Goal: Information Seeking & Learning: Find specific fact

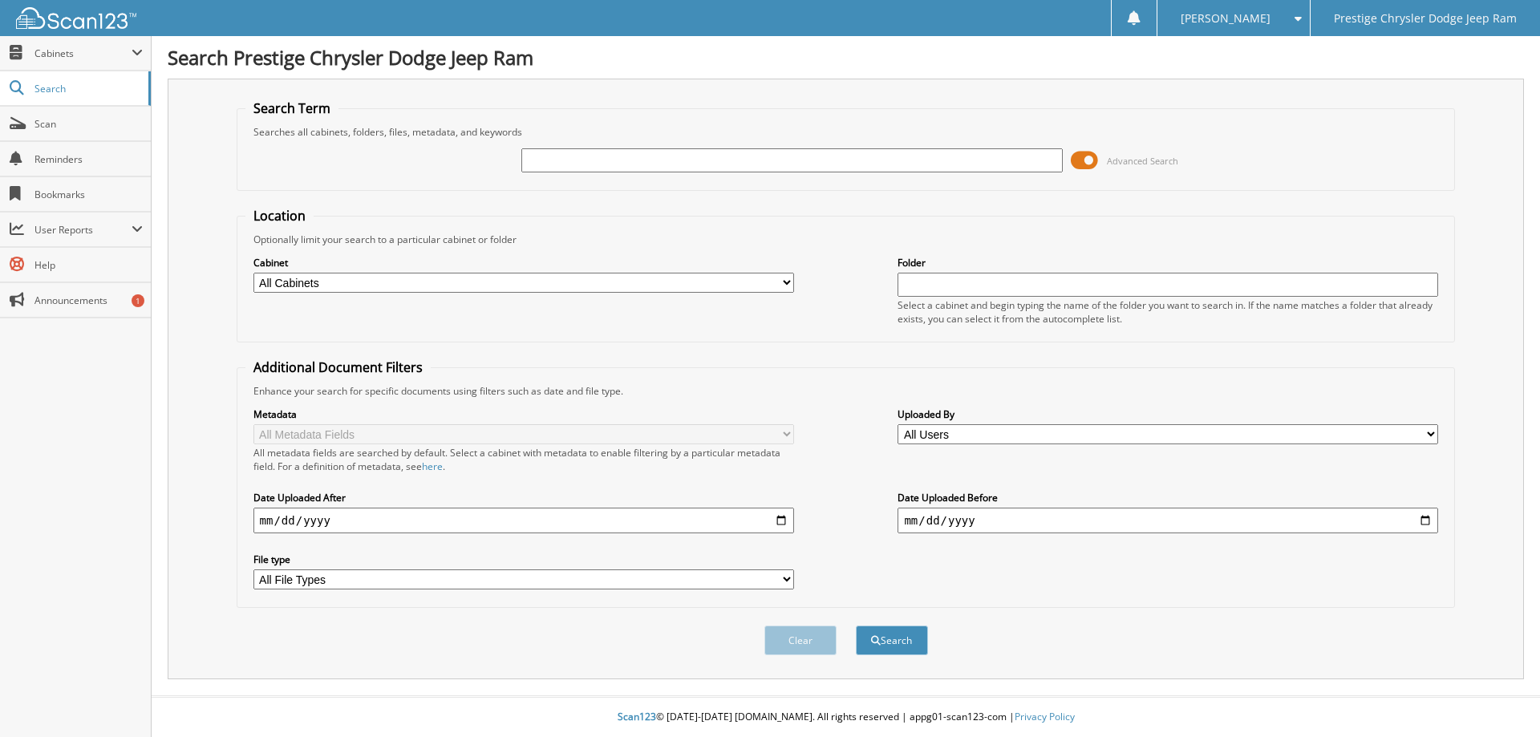
click at [1090, 160] on span at bounding box center [1084, 160] width 27 height 24
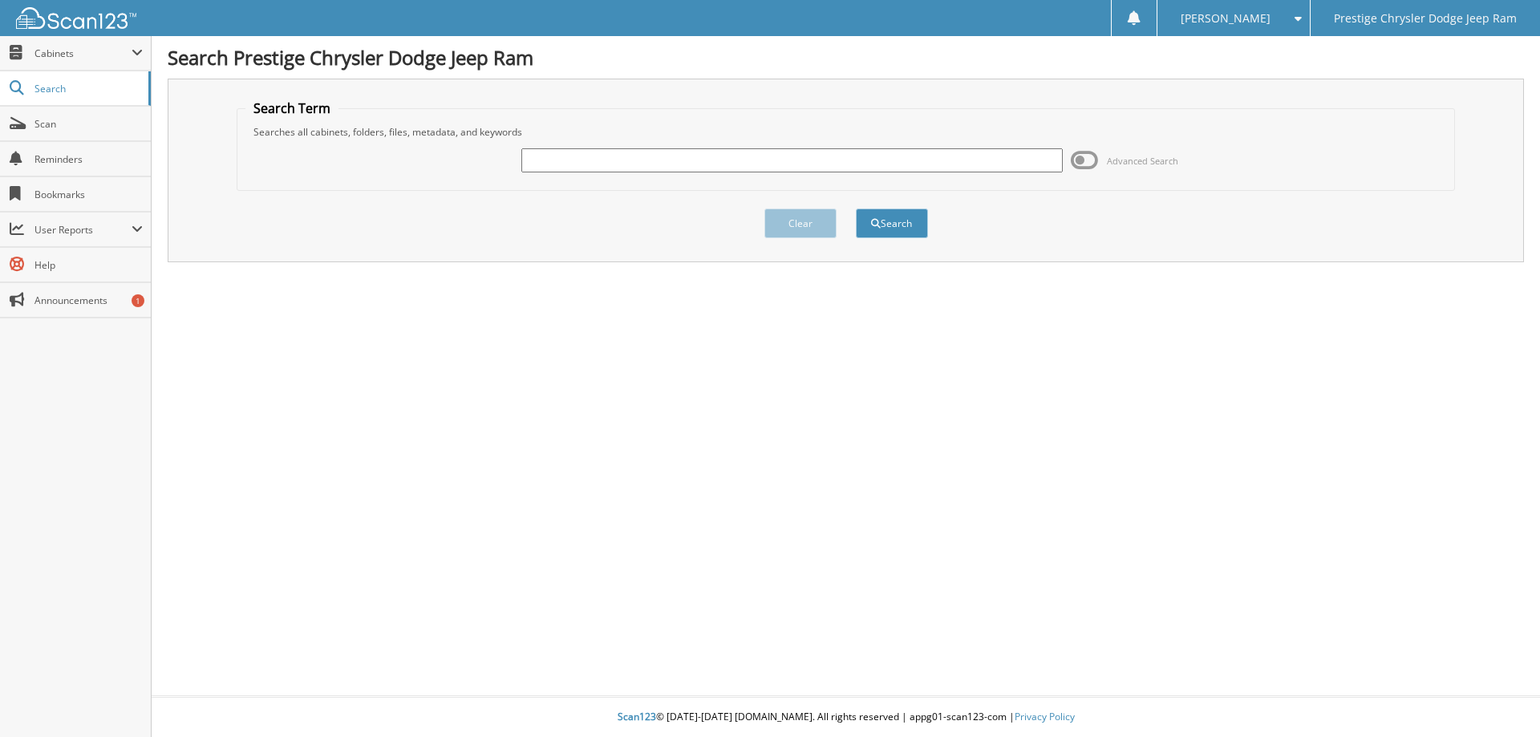
click at [587, 155] on input "text" at bounding box center [791, 160] width 540 height 24
type input "6"
type input "6185757"
click at [856, 208] on button "Search" at bounding box center [892, 223] width 72 height 30
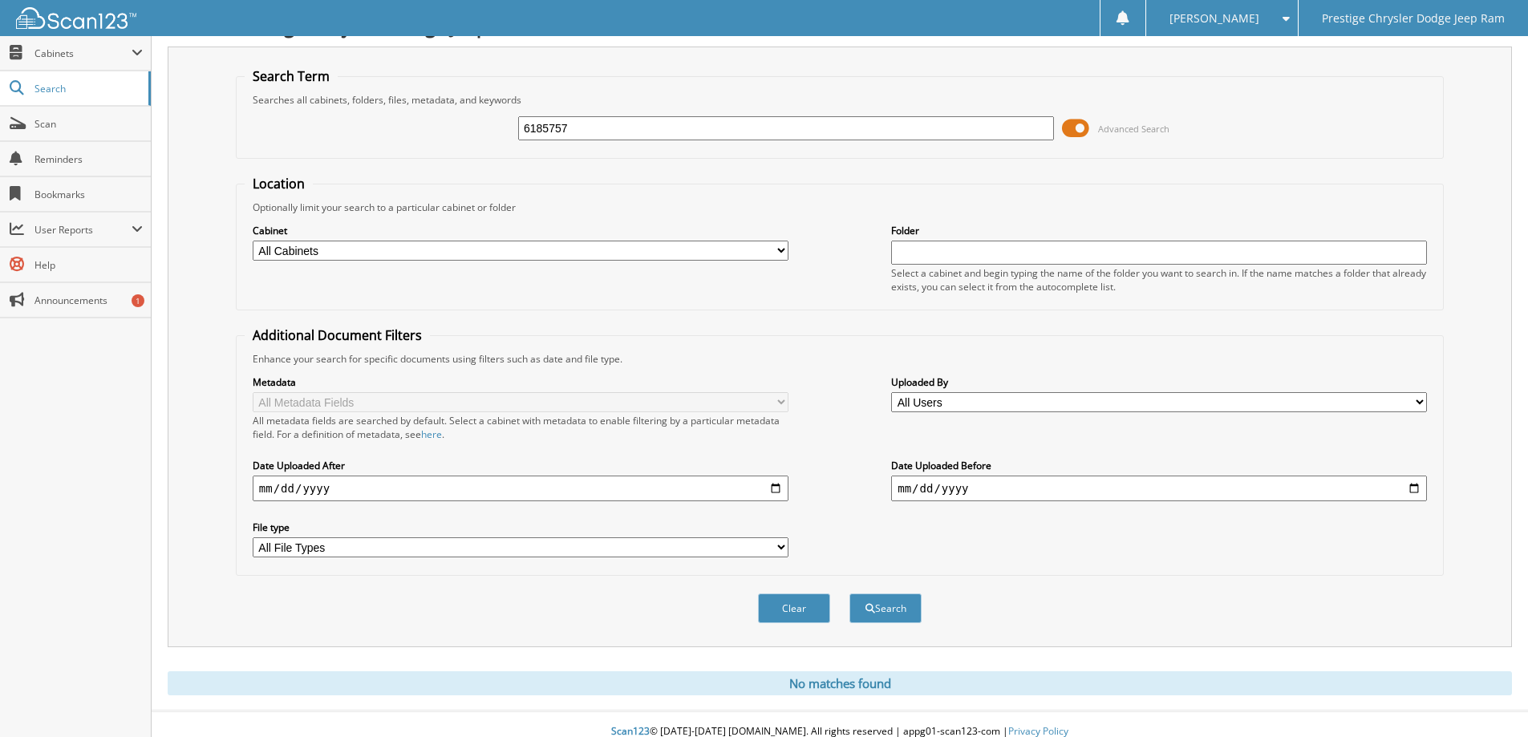
scroll to position [47, 0]
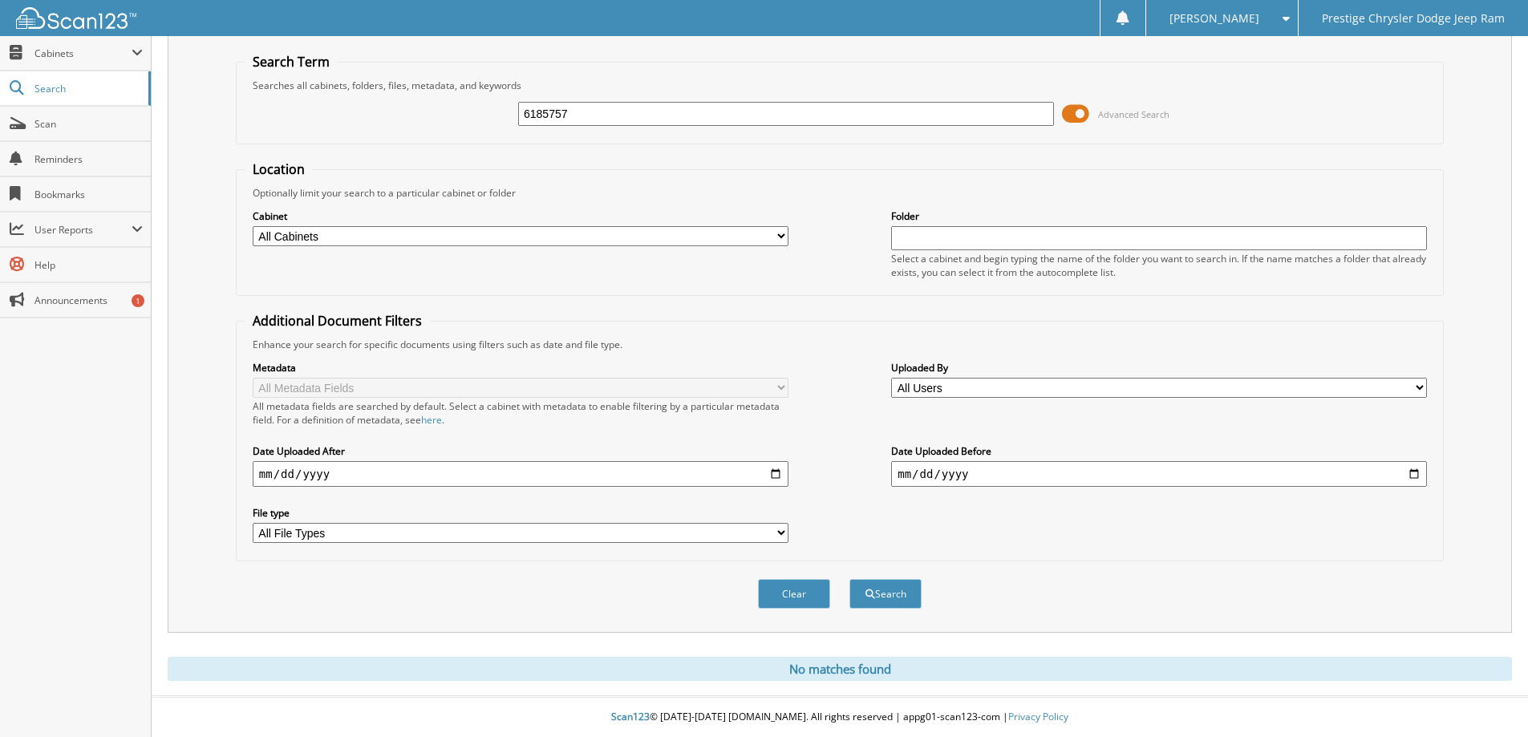
click at [1080, 108] on span at bounding box center [1075, 114] width 27 height 24
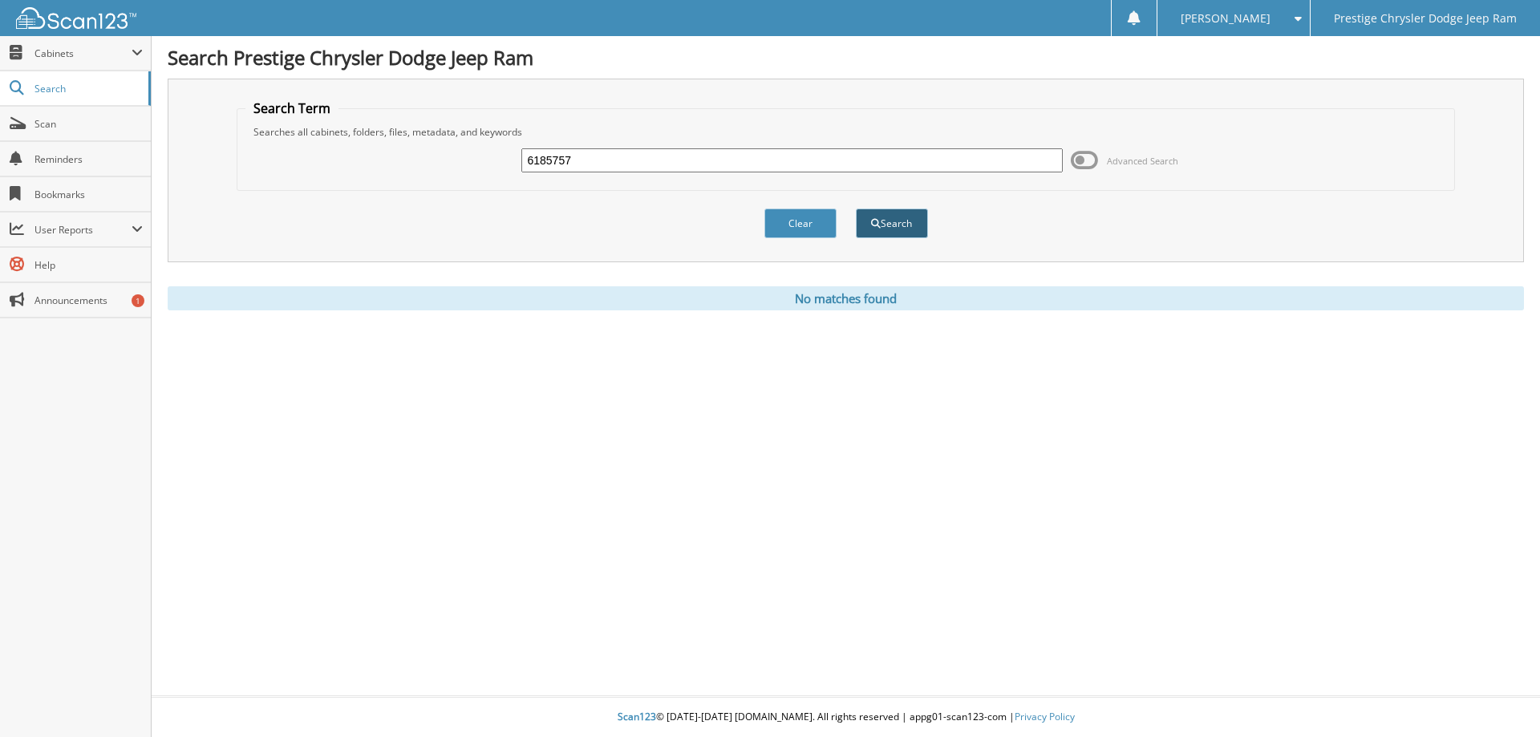
click at [888, 223] on button "Search" at bounding box center [892, 223] width 72 height 30
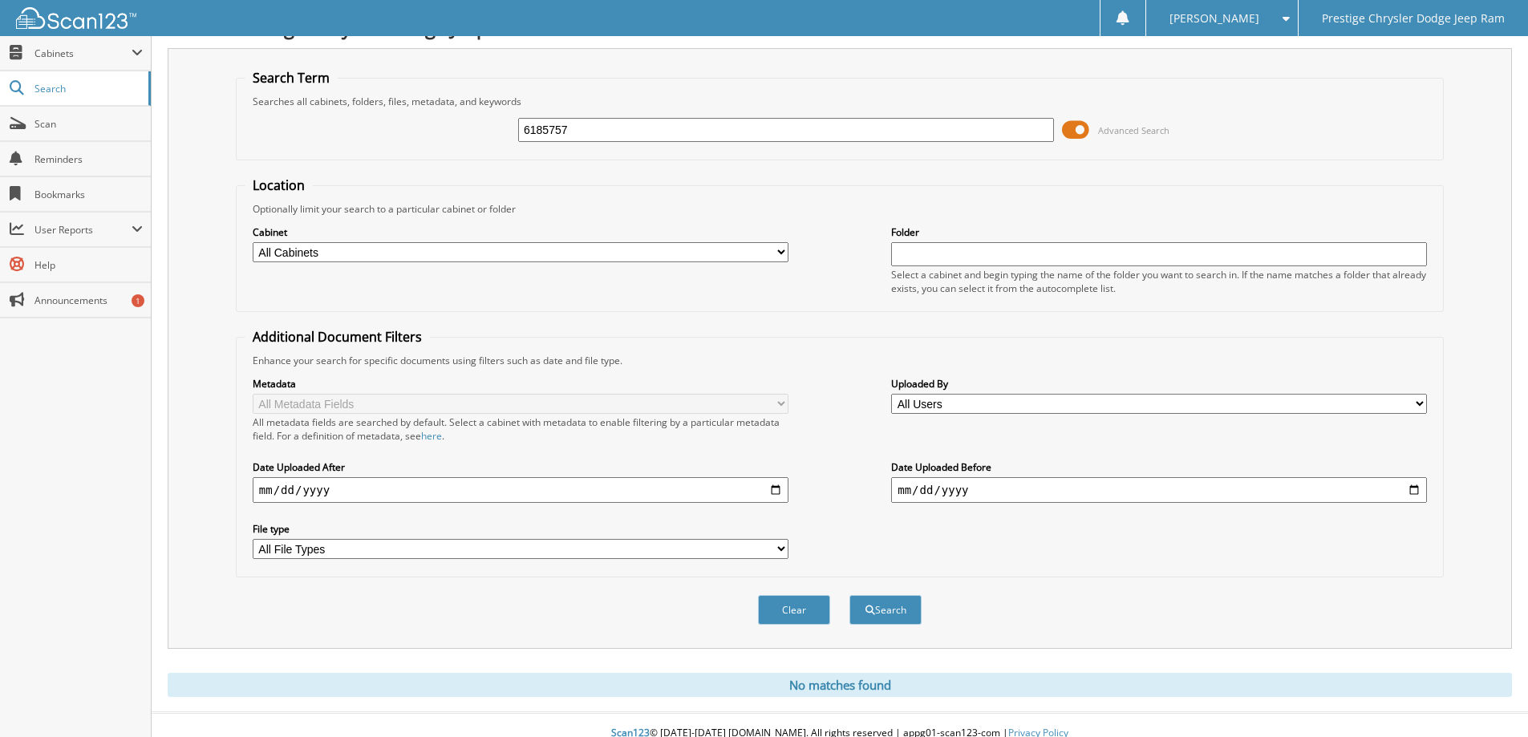
scroll to position [47, 0]
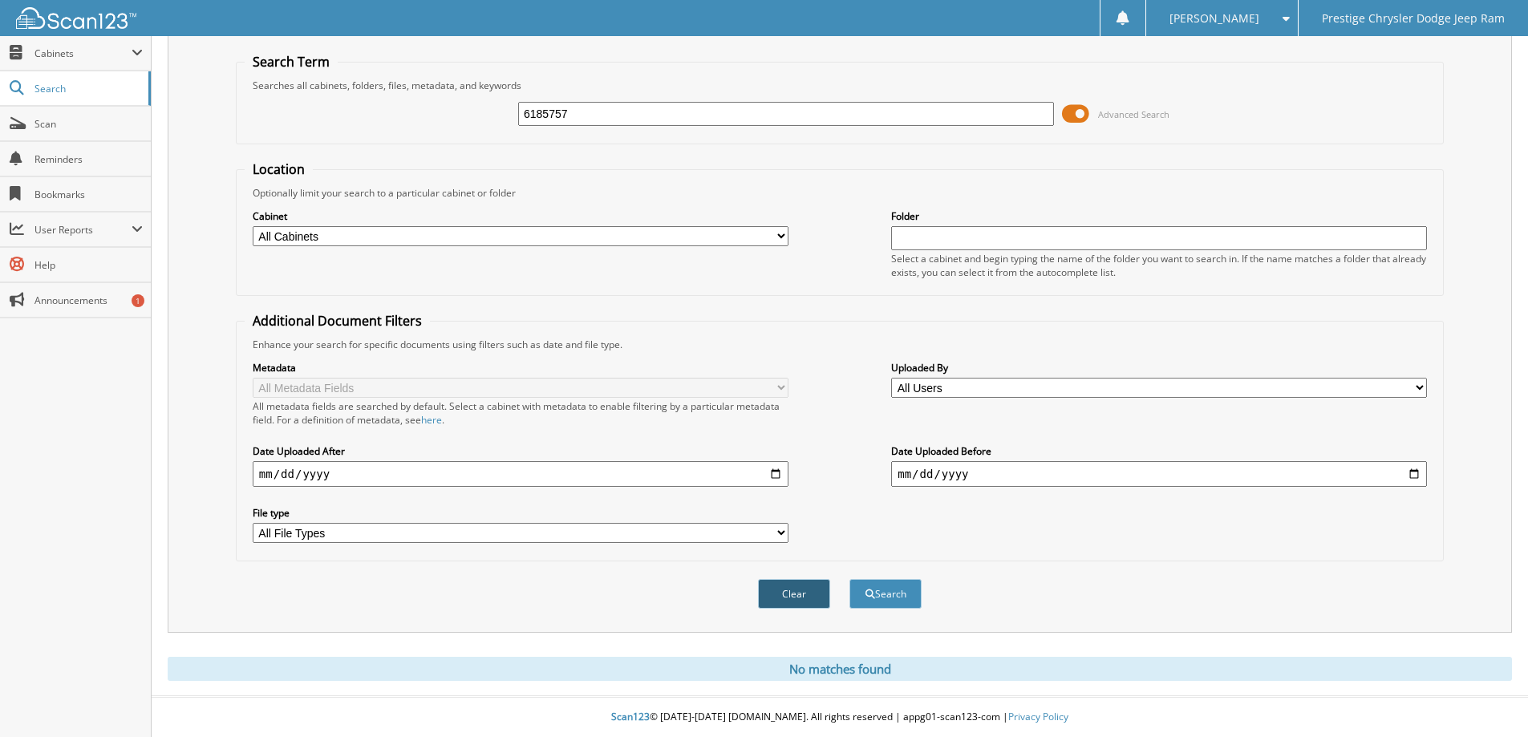
click at [803, 601] on button "Clear" at bounding box center [794, 594] width 72 height 30
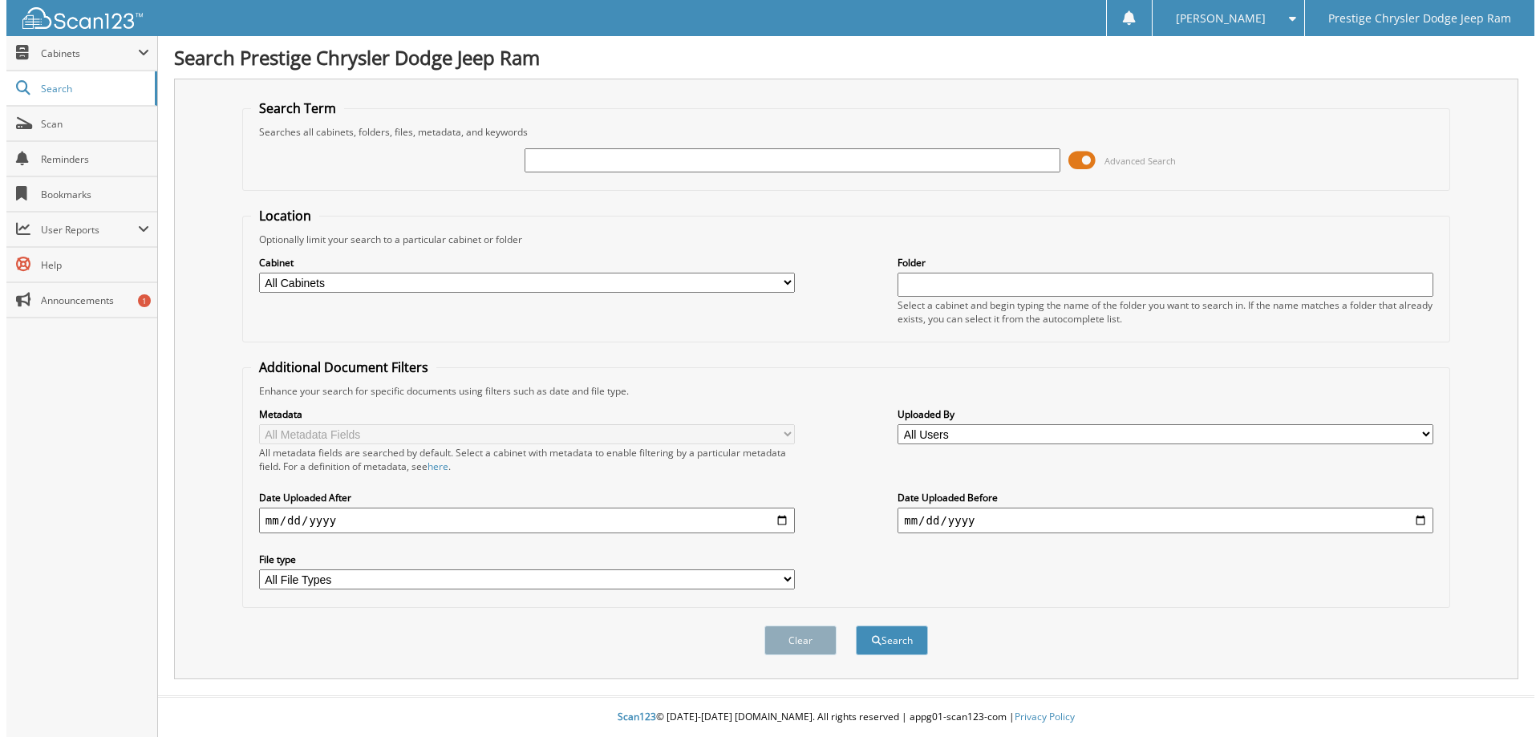
scroll to position [0, 0]
click at [904, 647] on button "Search" at bounding box center [892, 640] width 72 height 30
click at [569, 163] on input "text" at bounding box center [791, 160] width 540 height 24
click at [59, 117] on span "Scan" at bounding box center [88, 124] width 108 height 14
click at [59, 83] on span "Search" at bounding box center [87, 89] width 106 height 14
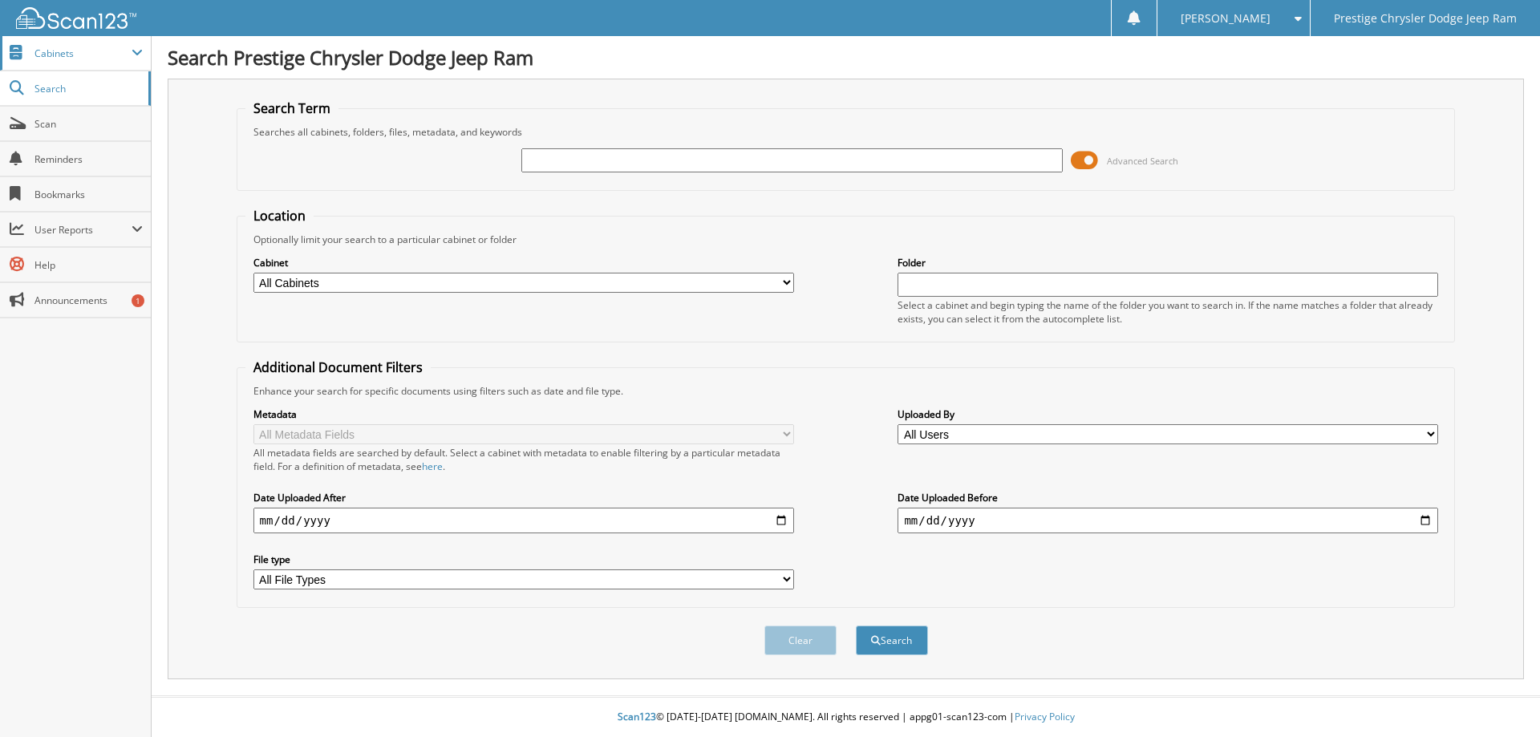
click at [87, 43] on span "Cabinets" at bounding box center [75, 53] width 151 height 34
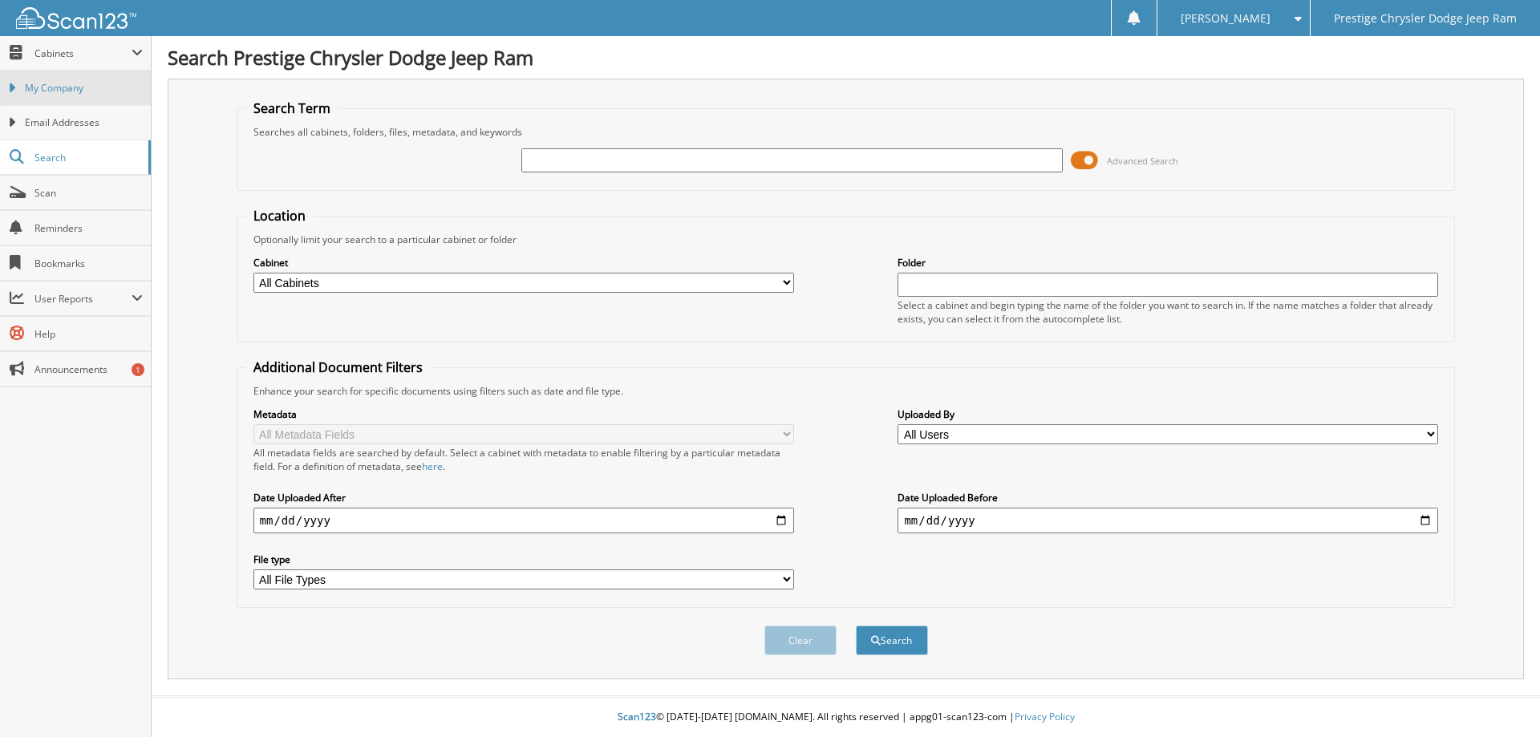
click at [80, 89] on span "My Company" at bounding box center [84, 88] width 118 height 14
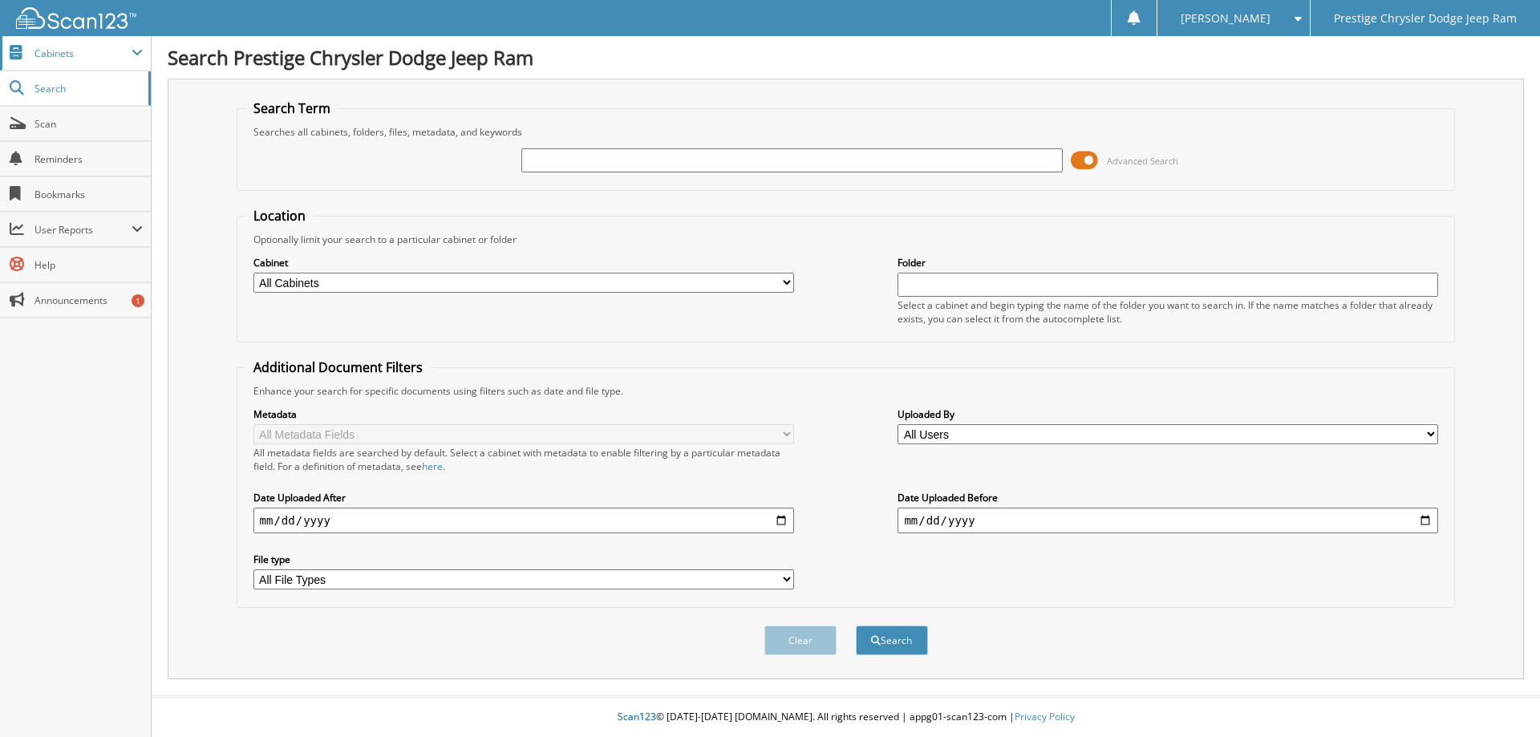
click at [107, 52] on span "Cabinets" at bounding box center [82, 54] width 97 height 14
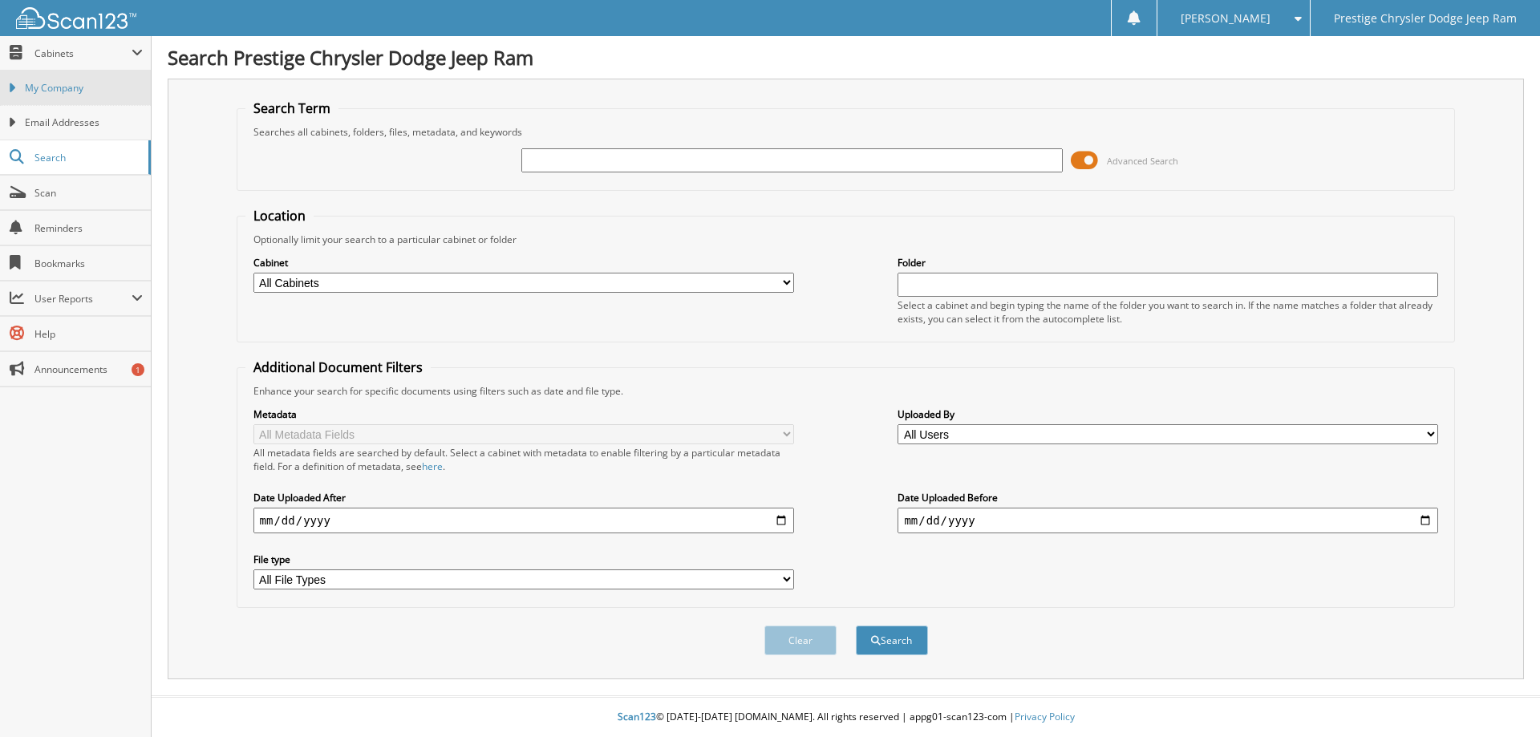
click at [69, 95] on link "My Company" at bounding box center [75, 88] width 151 height 34
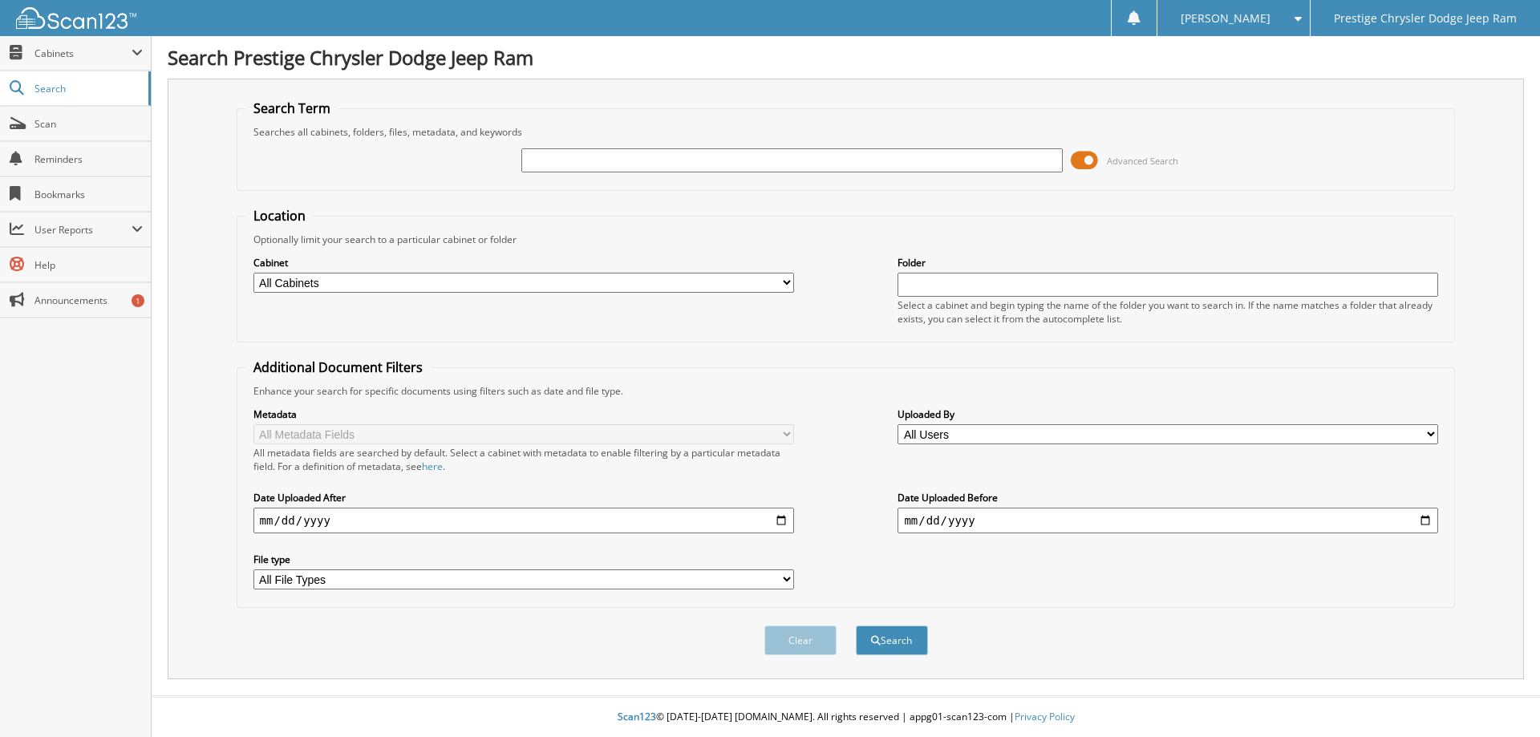
click at [1094, 87] on div "Search Term Searches all cabinets, folders, files, metadata, and keywords Advan…" at bounding box center [846, 379] width 1356 height 601
click at [961, 109] on fieldset "Search Term Searches all cabinets, folders, files, metadata, and keywords Advan…" at bounding box center [846, 144] width 1219 height 91
click at [832, 476] on div "Metadata All Metadata Fields All metadata fields are searched by default. Selec…" at bounding box center [845, 498] width 1201 height 201
click at [654, 167] on input "text" at bounding box center [791, 160] width 540 height 24
type input "6185757"
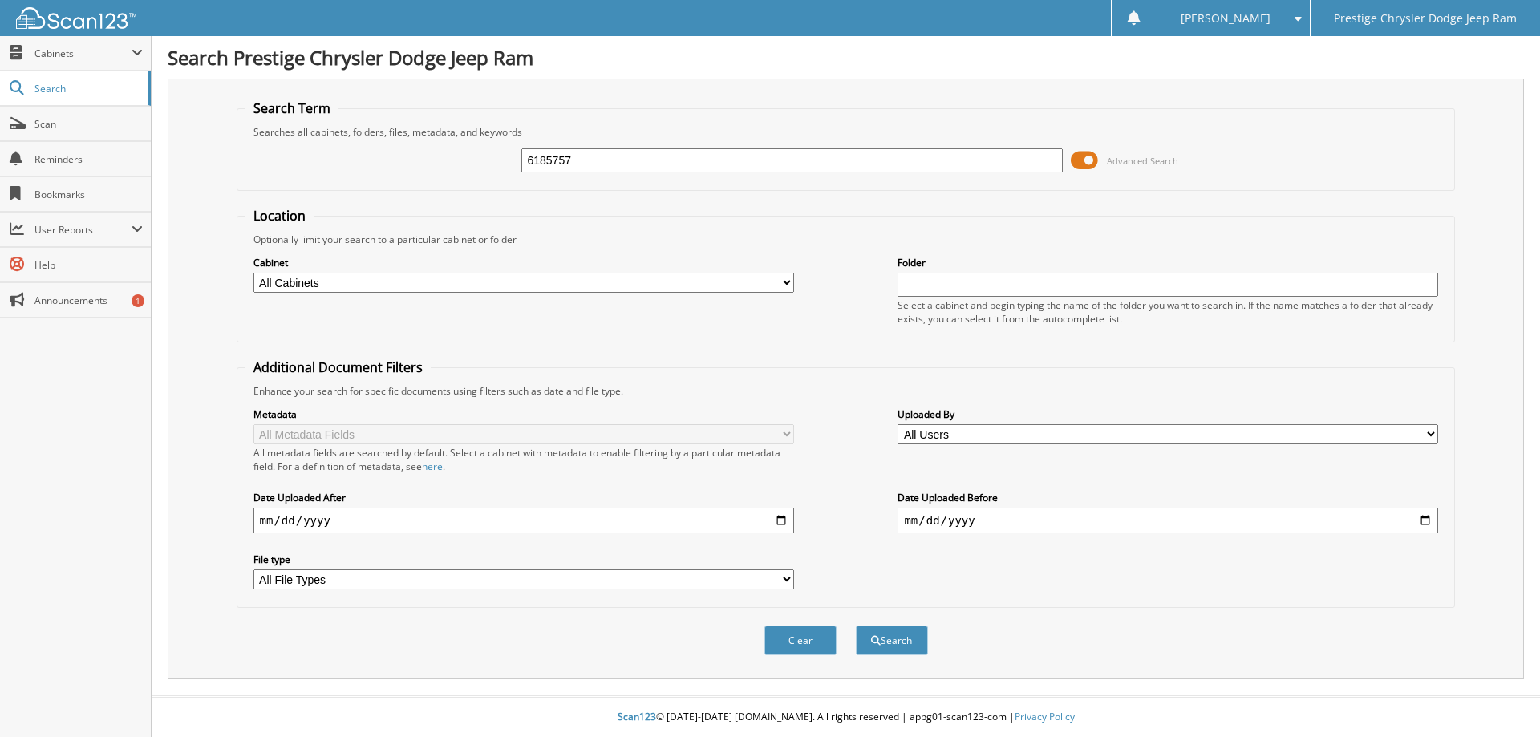
click at [856, 625] on button "Search" at bounding box center [892, 640] width 72 height 30
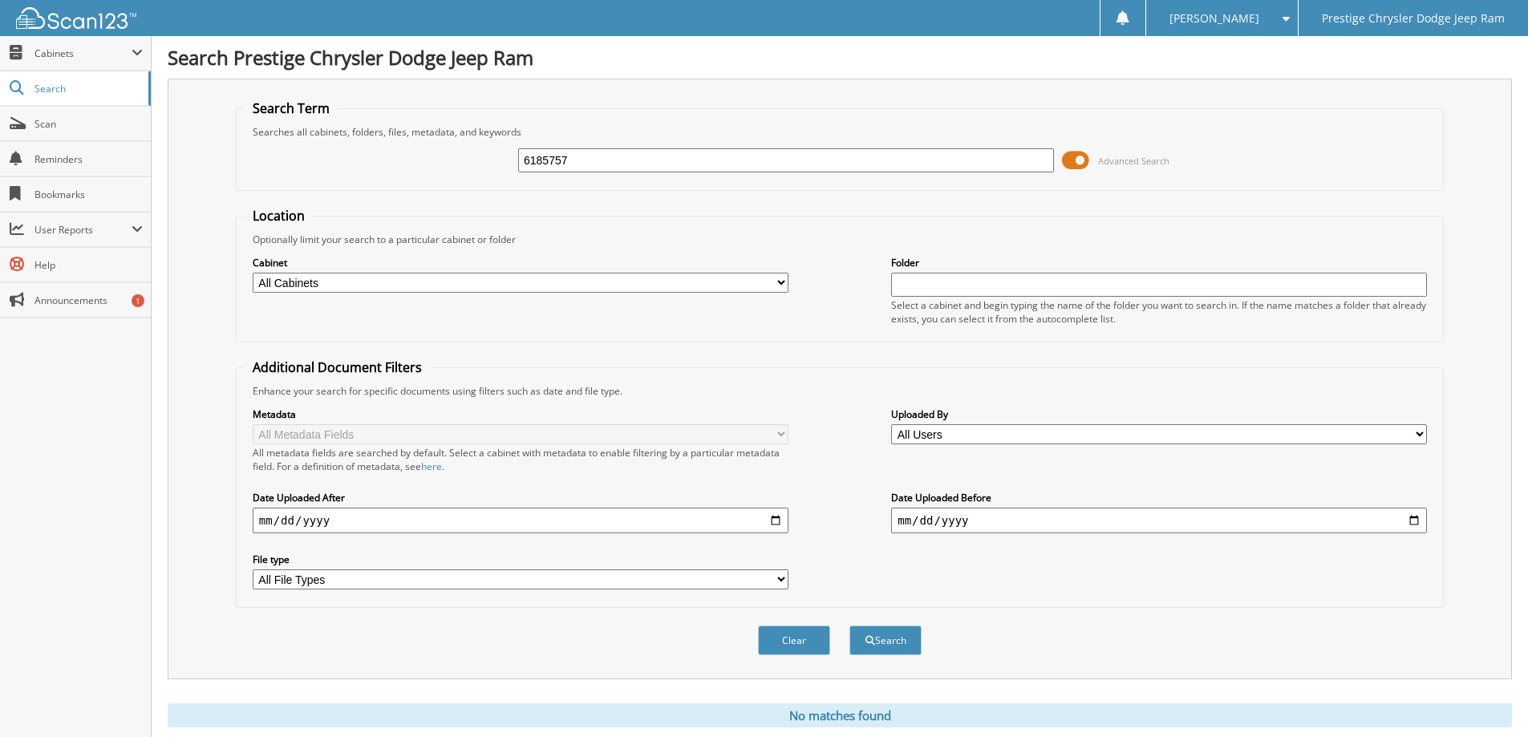
click at [1081, 157] on span at bounding box center [1075, 160] width 27 height 24
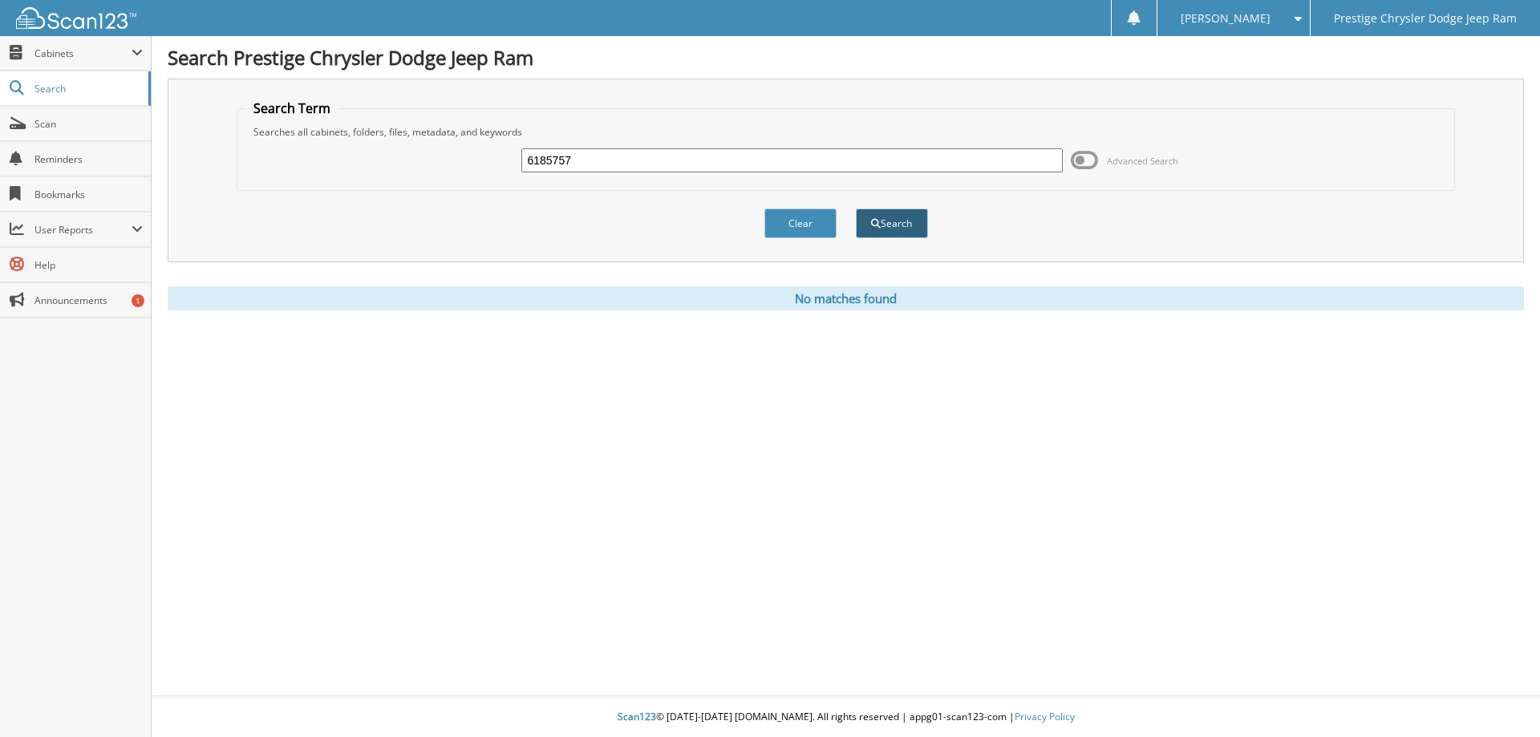
click at [912, 219] on button "Search" at bounding box center [892, 223] width 72 height 30
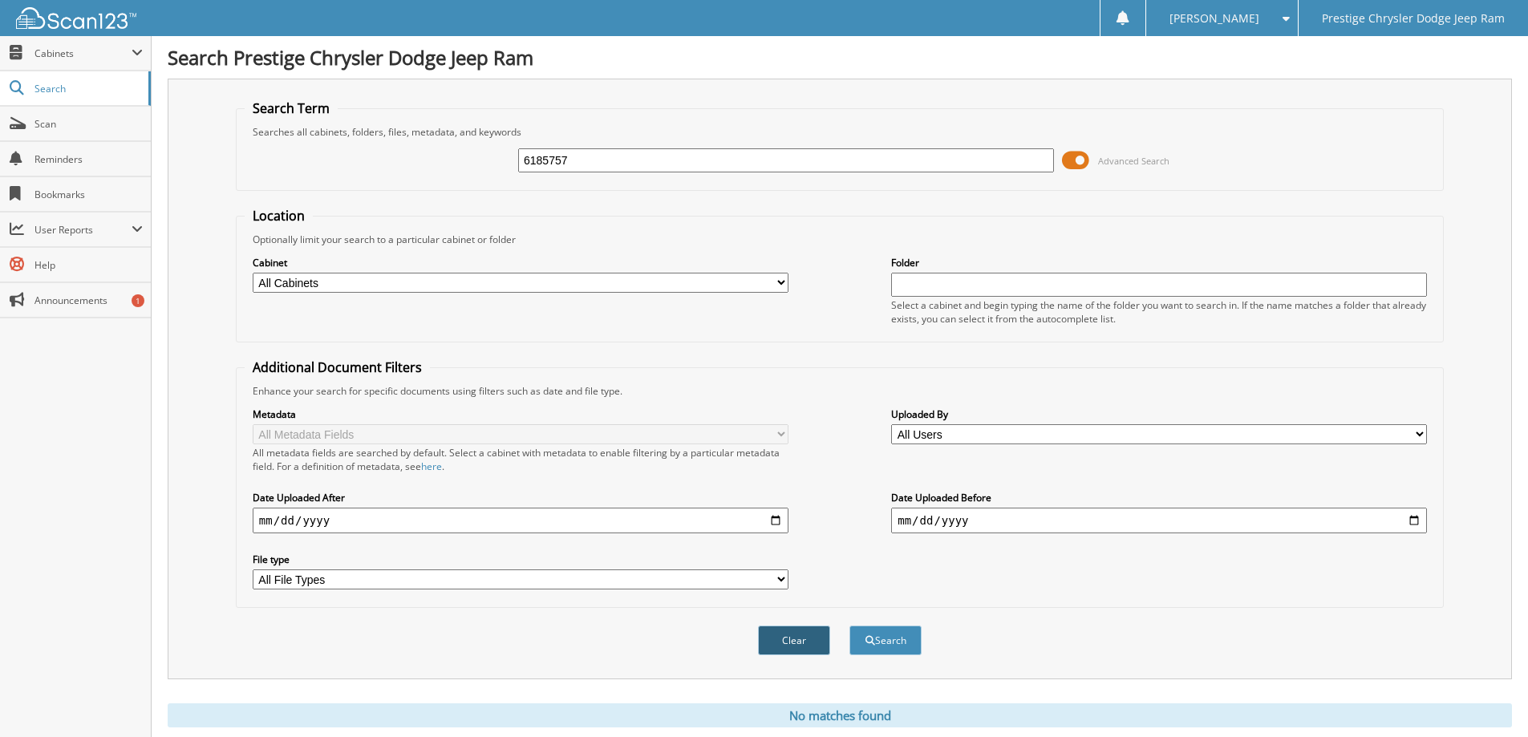
click at [805, 651] on button "Clear" at bounding box center [794, 640] width 72 height 30
